Goal: Navigation & Orientation: Find specific page/section

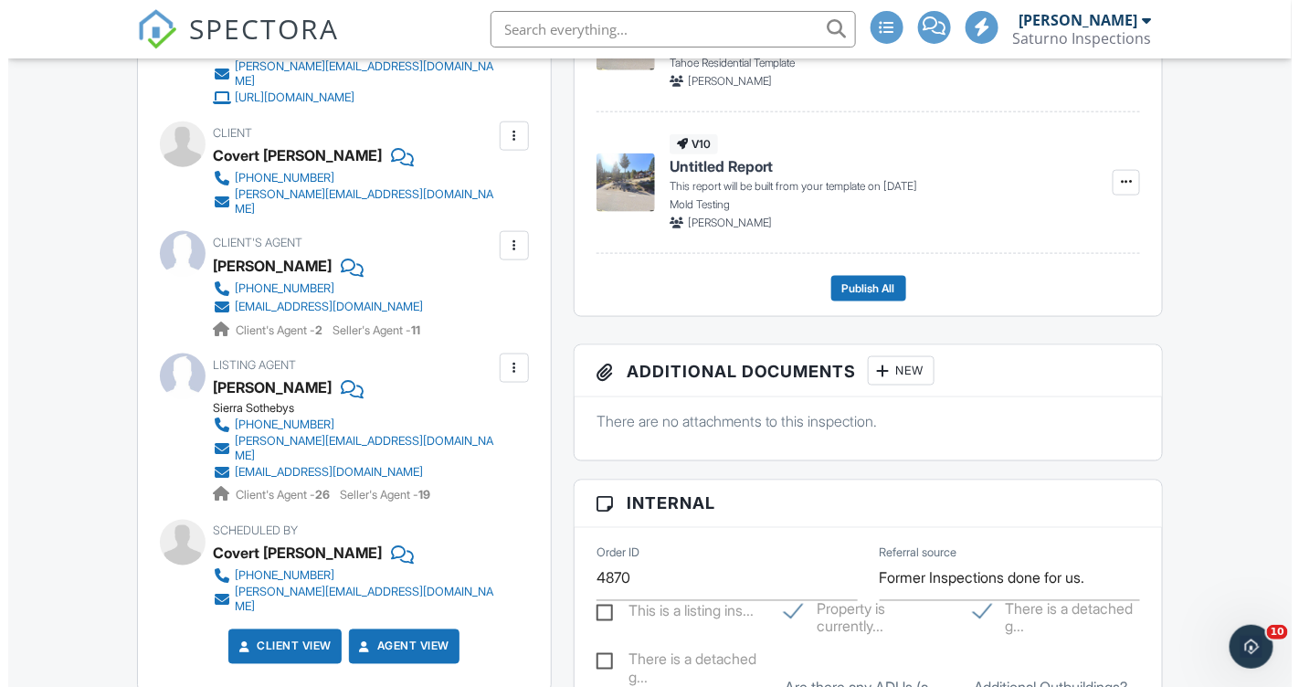
scroll to position [663, 0]
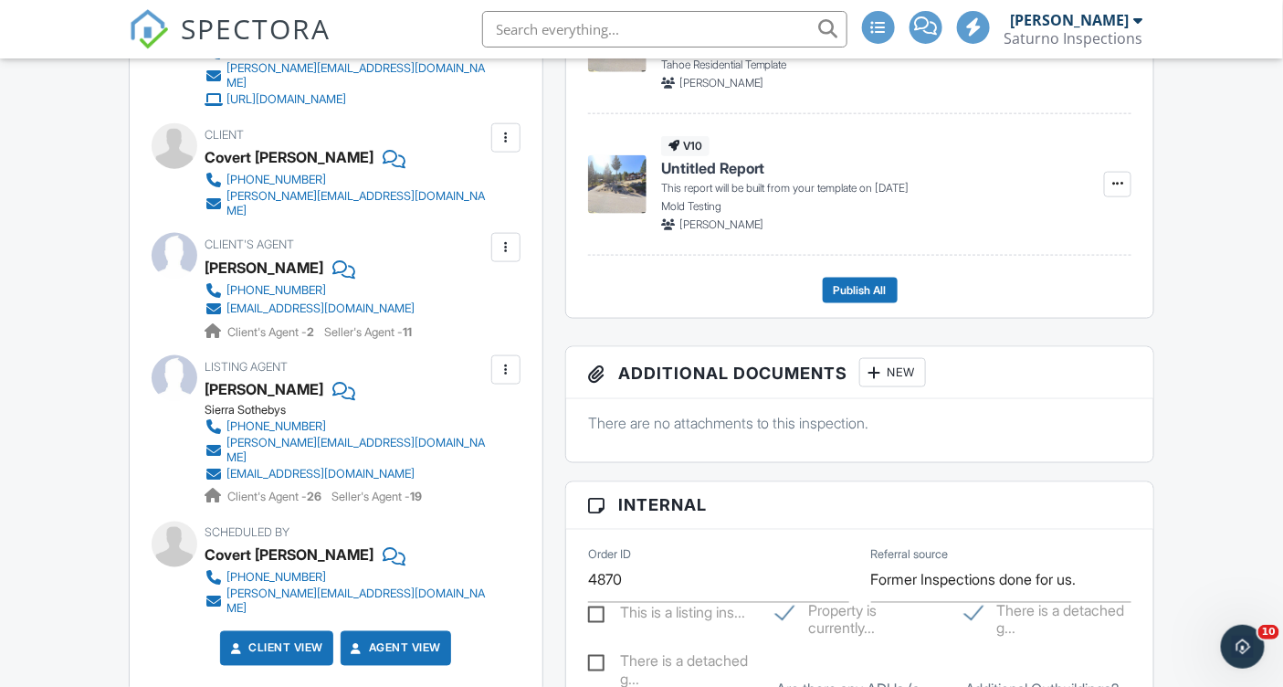
click at [508, 379] on div at bounding box center [506, 370] width 18 height 18
click at [496, 442] on li "Edit" at bounding box center [463, 426] width 93 height 46
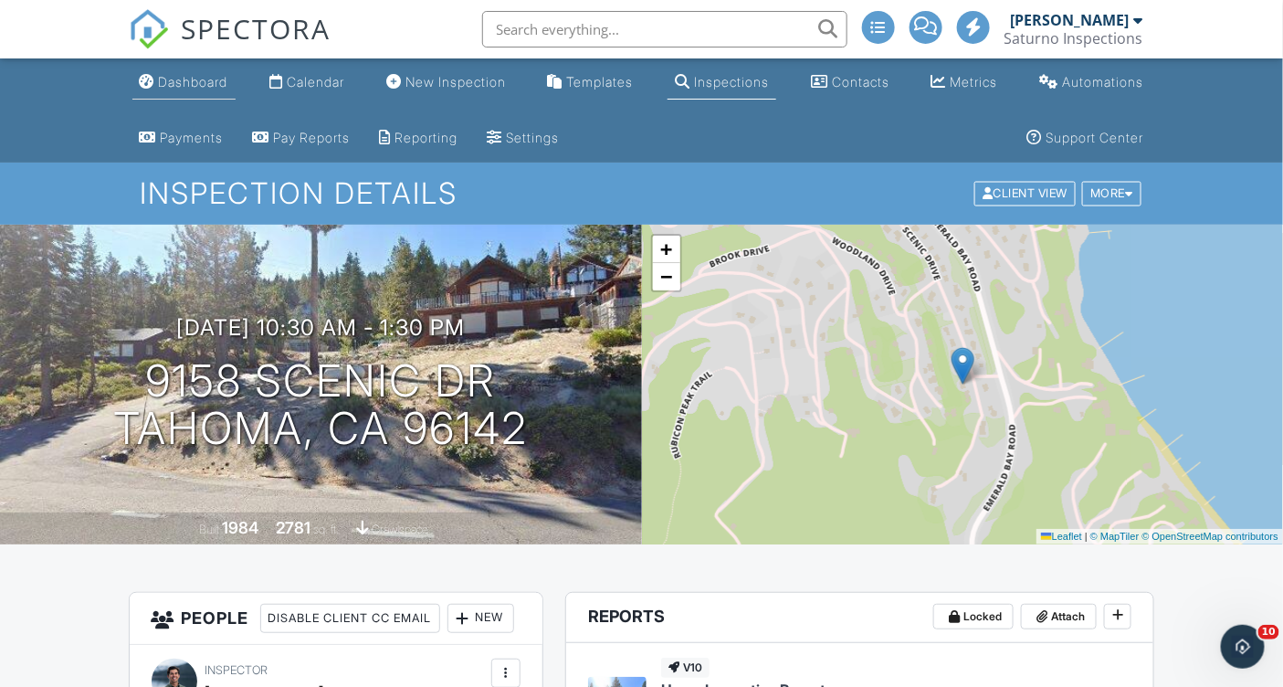
click at [172, 86] on div "Dashboard" at bounding box center [193, 82] width 69 height 16
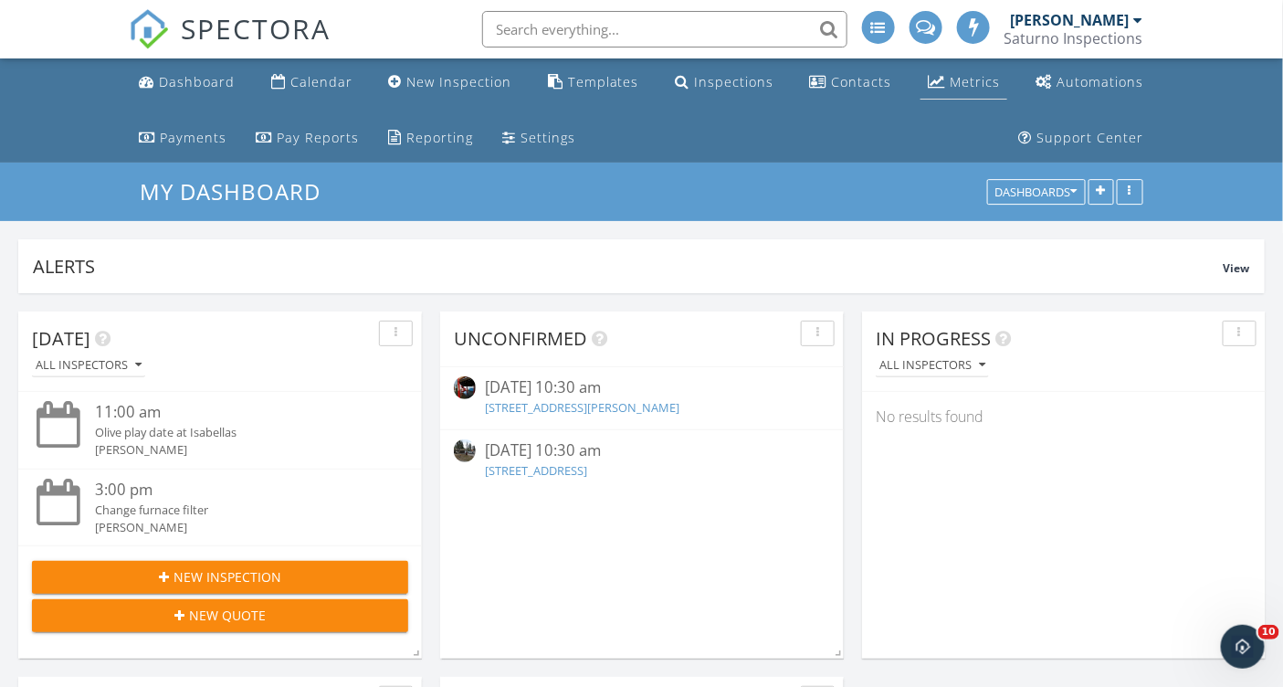
scroll to position [393, 615]
click at [980, 88] on div "Metrics" at bounding box center [975, 81] width 50 height 17
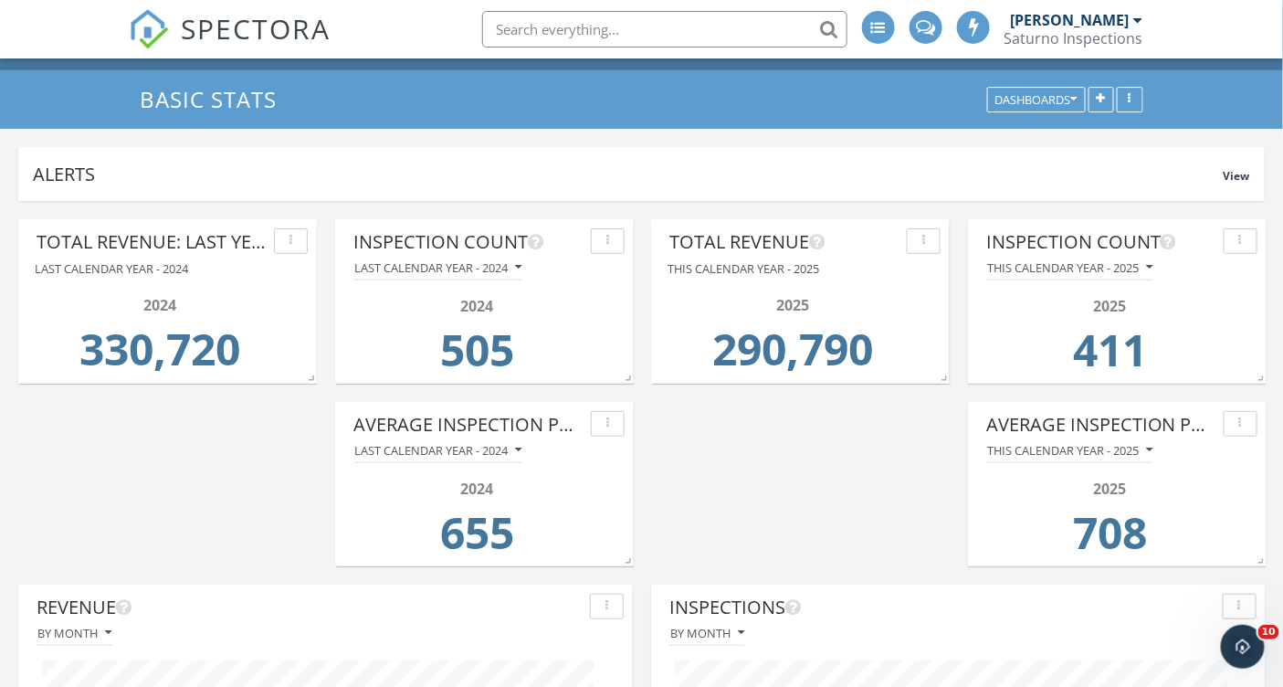
scroll to position [89, 0]
